Goal: Transaction & Acquisition: Purchase product/service

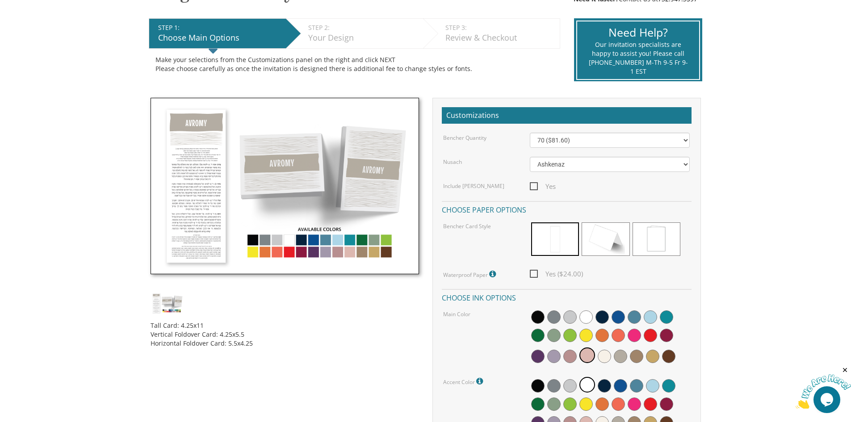
click at [254, 240] on img at bounding box center [285, 186] width 269 height 177
click at [262, 239] on img at bounding box center [285, 186] width 269 height 177
click at [271, 239] on img at bounding box center [285, 186] width 269 height 177
click at [281, 239] on img at bounding box center [285, 186] width 269 height 177
click at [314, 238] on img at bounding box center [285, 186] width 269 height 177
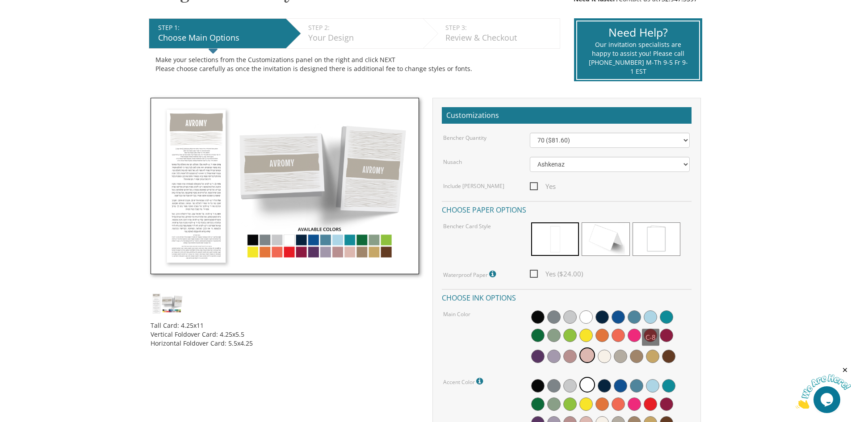
click at [653, 315] on span at bounding box center [650, 317] width 13 height 13
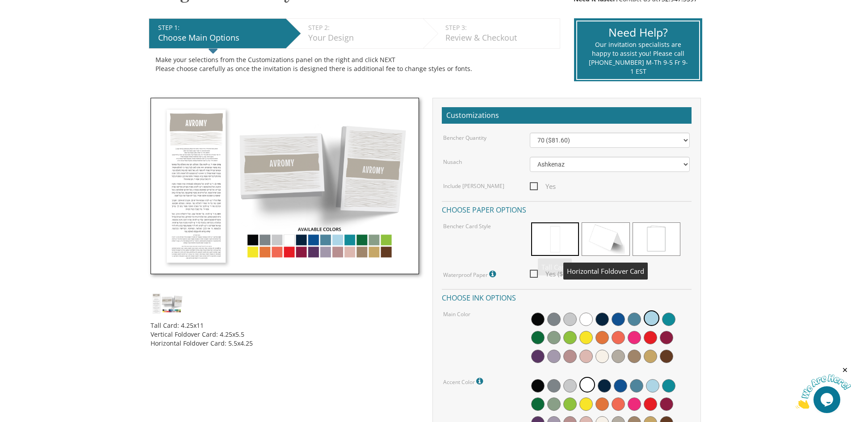
click at [596, 239] on span at bounding box center [606, 239] width 48 height 34
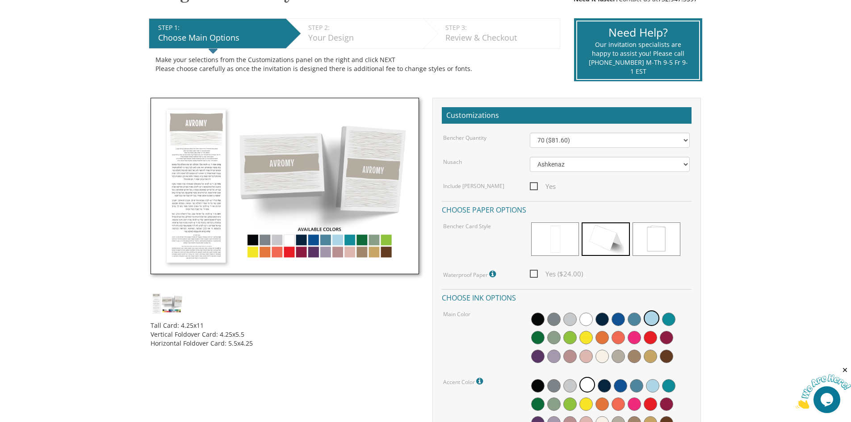
click at [531, 273] on span "Yes ($24.00)" at bounding box center [556, 274] width 53 height 11
click at [531, 273] on input "Yes ($24.00)" at bounding box center [533, 273] width 6 height 6
click at [536, 273] on span "Yes ($24.00)" at bounding box center [556, 274] width 53 height 11
click at [536, 273] on input "Yes ($24.00)" at bounding box center [533, 273] width 6 height 6
checkbox input "false"
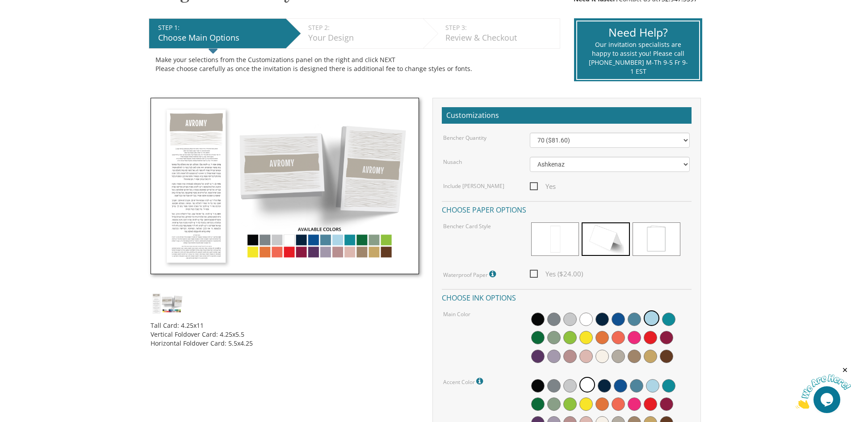
scroll to position [150, 0]
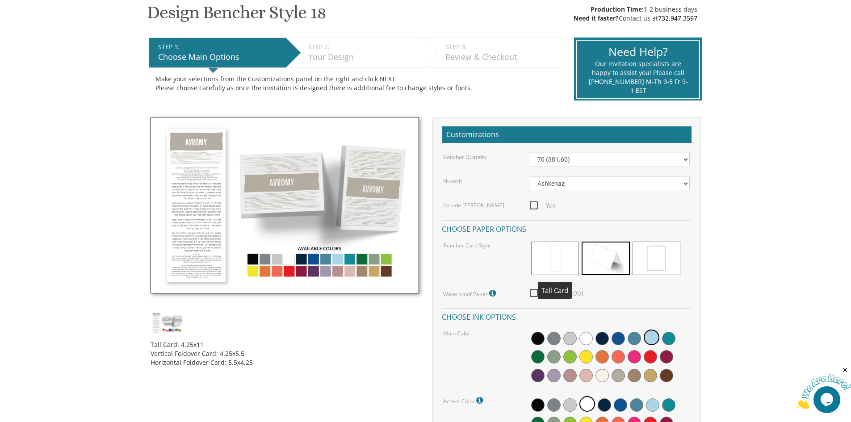
click at [548, 256] on span at bounding box center [555, 259] width 48 height 34
click at [593, 260] on span at bounding box center [606, 259] width 48 height 34
click at [700, 283] on div "Customizations Bencher Quantity 50 ($68.00) 60 ($74.80) 70 ($81.60) 80 ($88.40)…" at bounding box center [566, 294] width 269 height 354
